Goal: Transaction & Acquisition: Purchase product/service

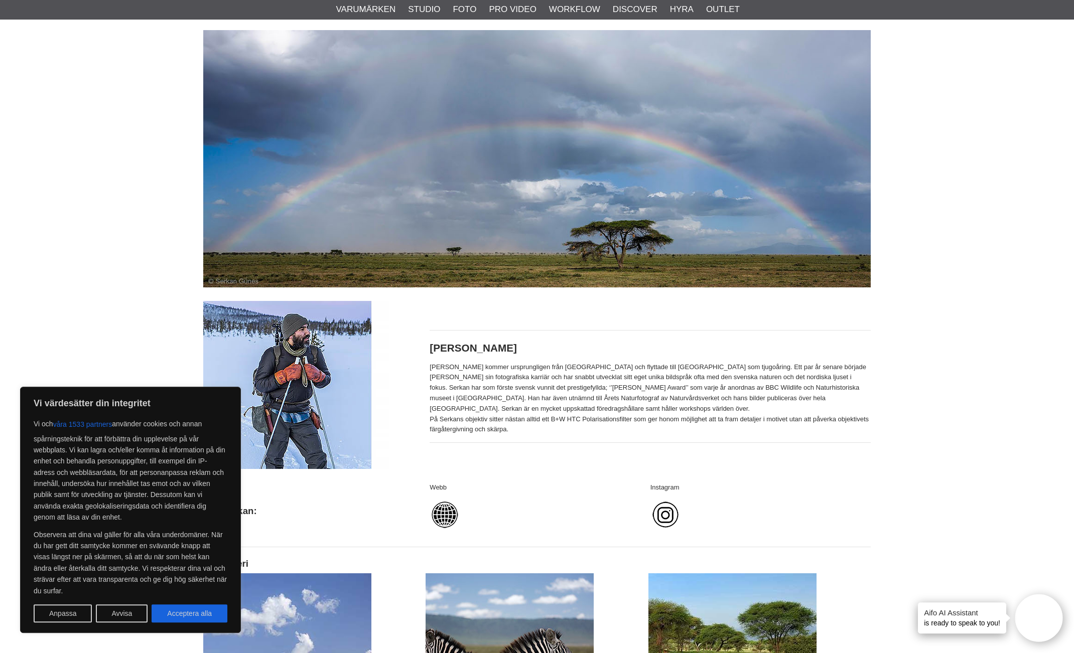
scroll to position [120, 0]
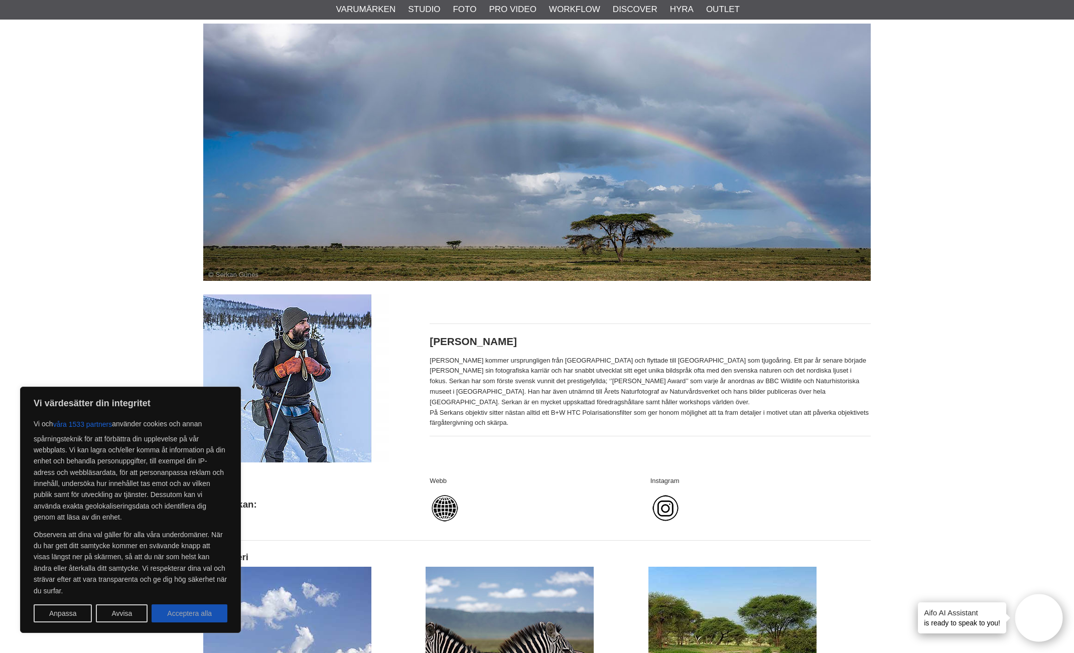
click at [198, 615] on button "Acceptera alla" at bounding box center [190, 614] width 76 height 18
checkbox input "true"
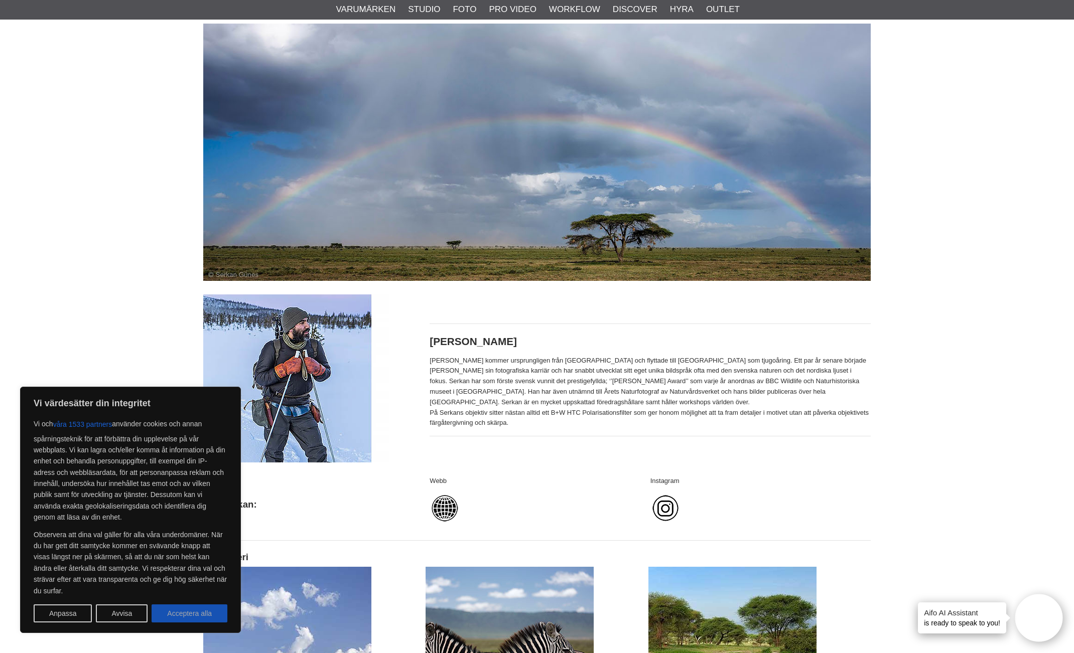
checkbox input "true"
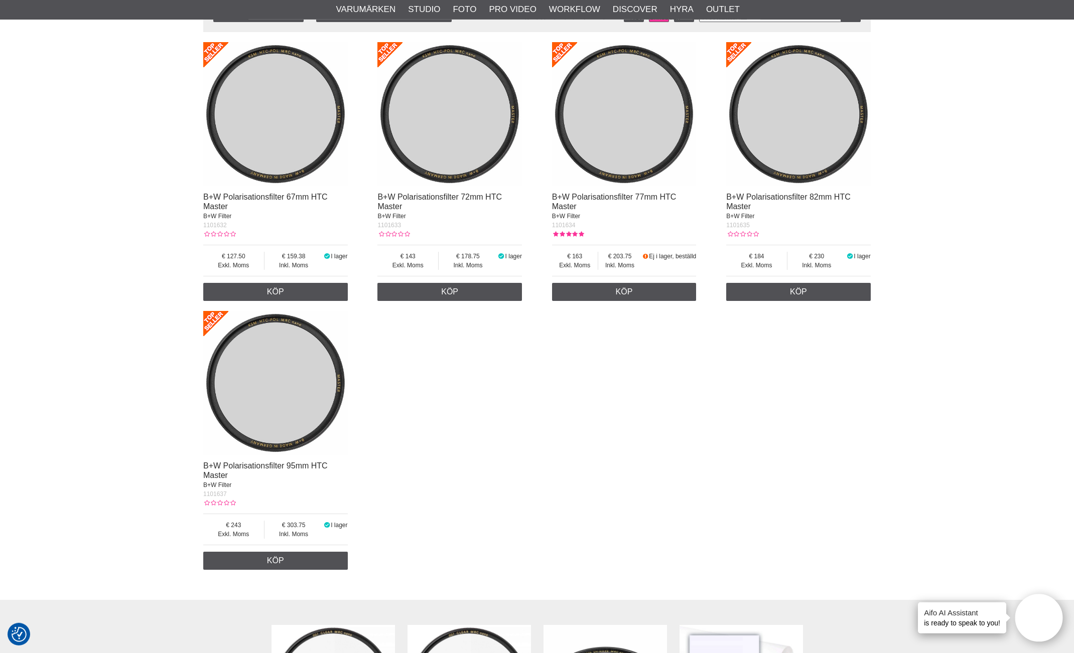
scroll to position [1132, 0]
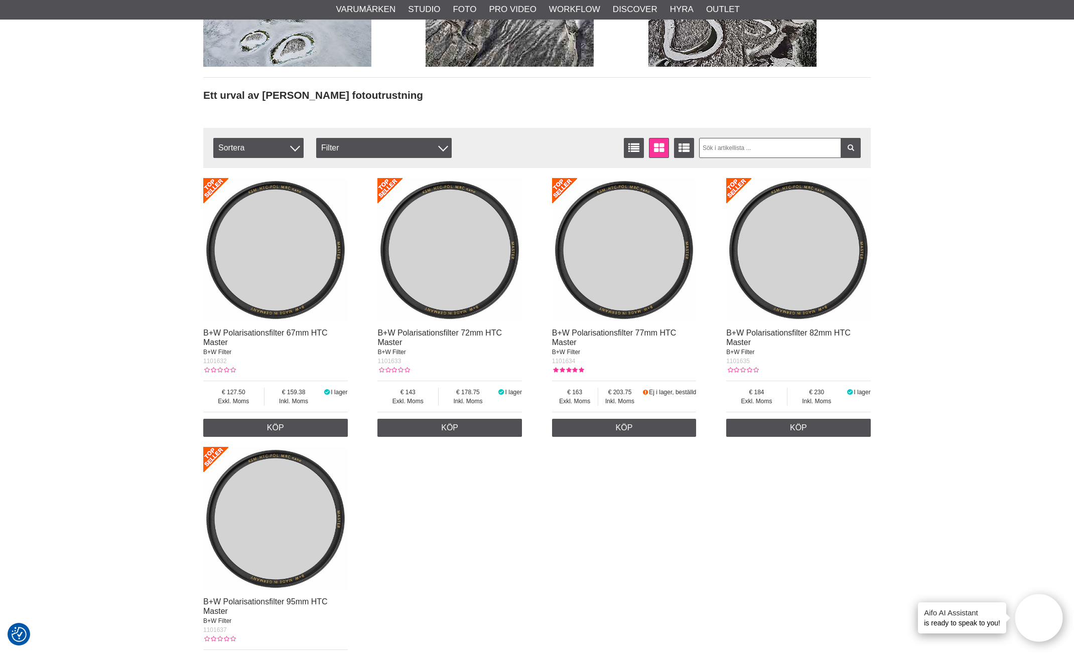
click at [632, 253] on img at bounding box center [624, 250] width 145 height 145
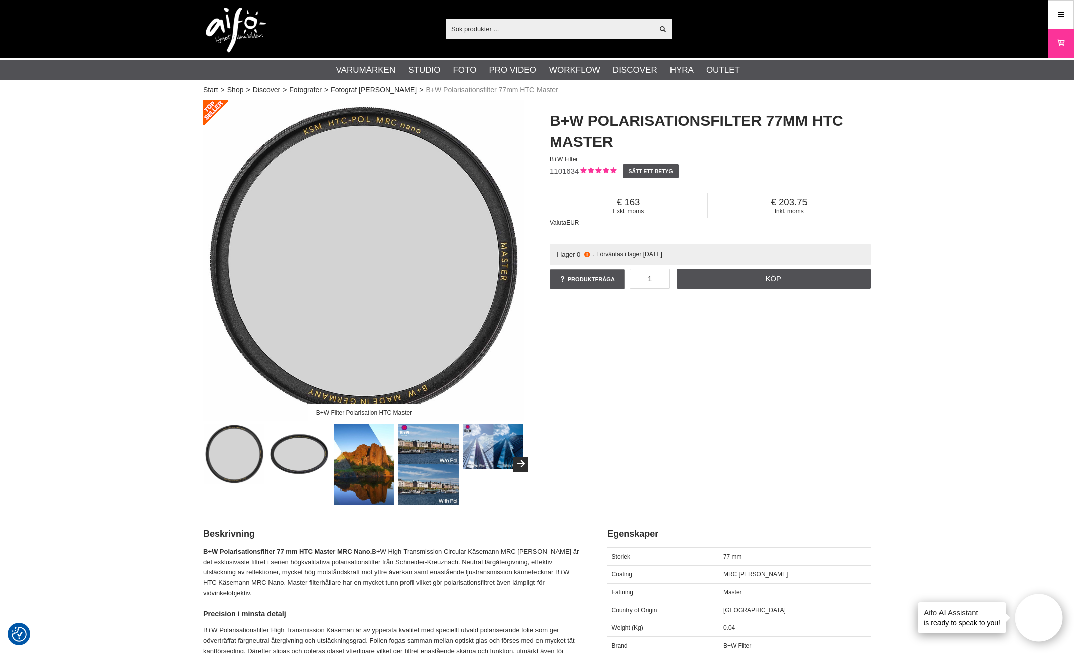
click at [235, 449] on img at bounding box center [234, 454] width 61 height 61
click at [300, 454] on img at bounding box center [299, 454] width 61 height 61
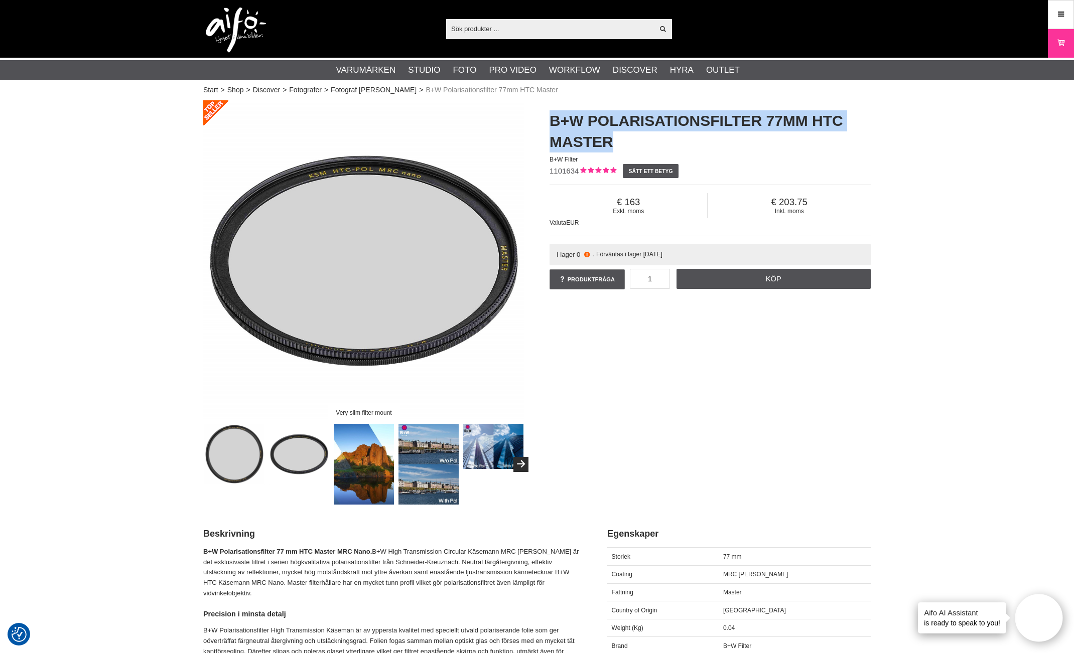
drag, startPoint x: 553, startPoint y: 116, endPoint x: 640, endPoint y: 147, distance: 93.0
click at [626, 143] on h1 "B+W Polarisationsfilter 77mm HTC Master" at bounding box center [710, 131] width 321 height 42
copy h1 "B+W Polarisationsfilter 77mm HTC Master"
